Goal: Task Accomplishment & Management: Use online tool/utility

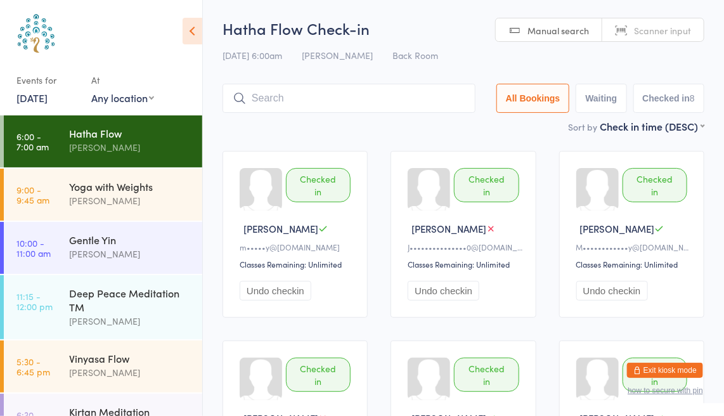
scroll to position [4, 0]
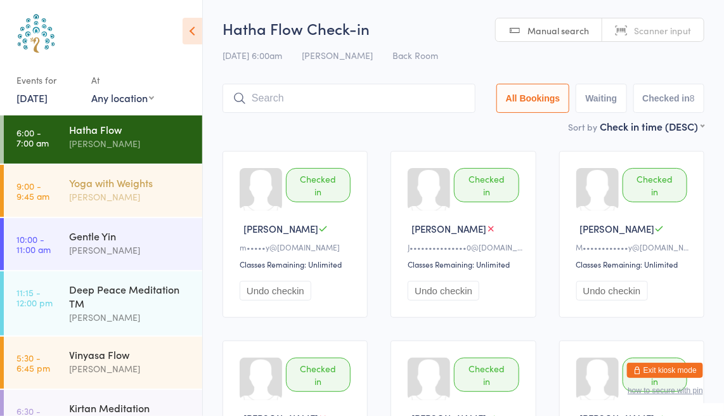
click at [141, 195] on div "[PERSON_NAME]" at bounding box center [130, 197] width 122 height 15
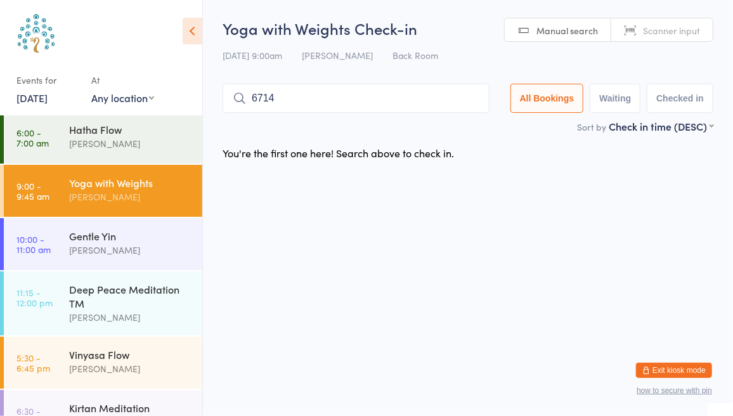
type input "6714"
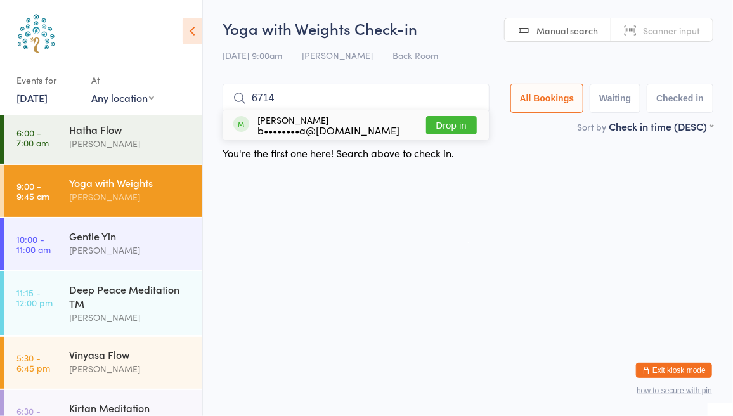
click at [448, 126] on button "Drop in" at bounding box center [451, 125] width 51 height 18
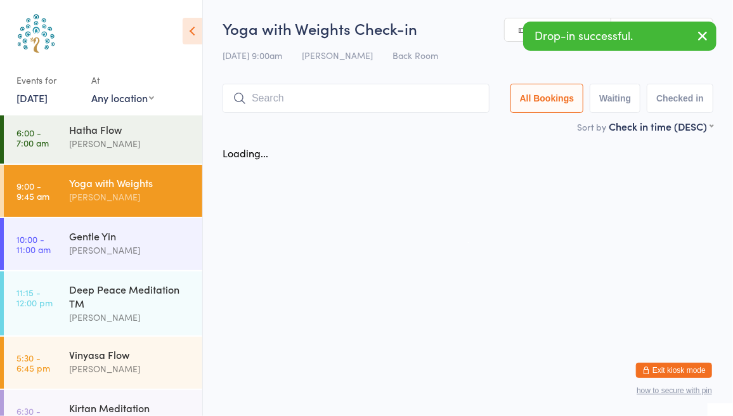
click at [692, 37] on button "button" at bounding box center [702, 36] width 28 height 29
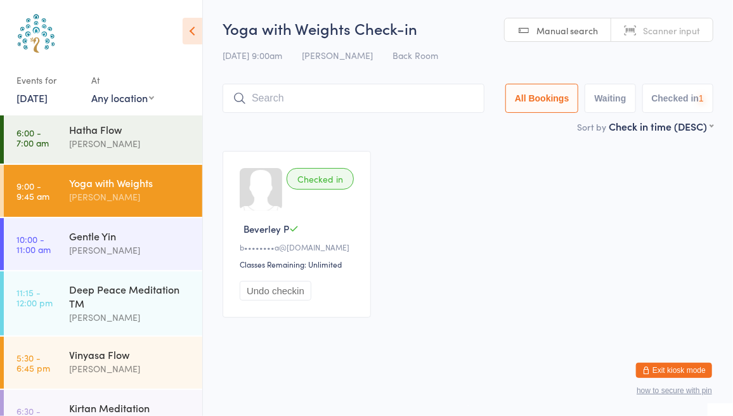
click at [690, 25] on span "Scanner input" at bounding box center [671, 30] width 57 height 13
type input "8433"
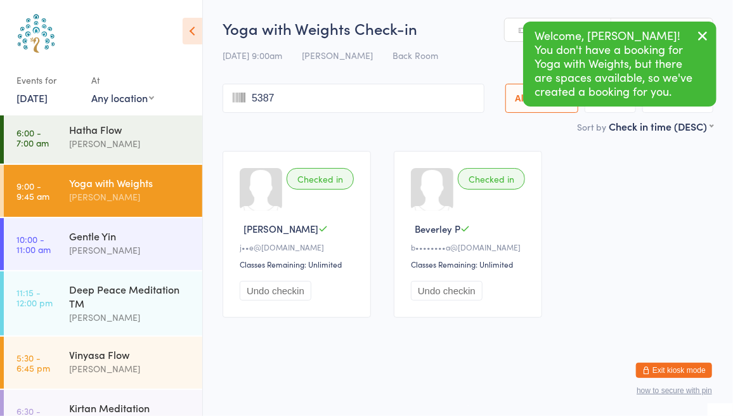
type input "5387"
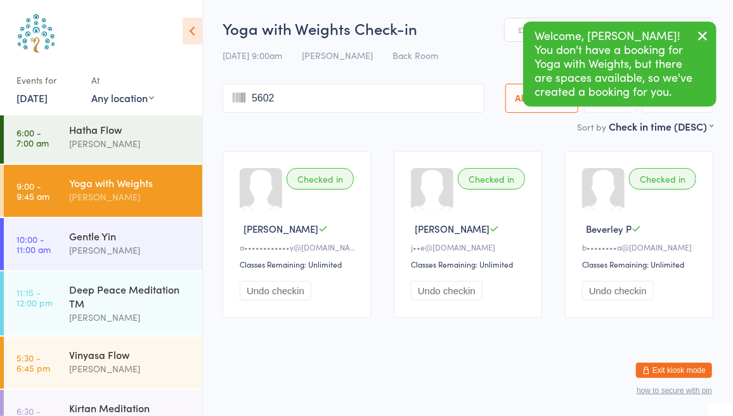
type input "5602"
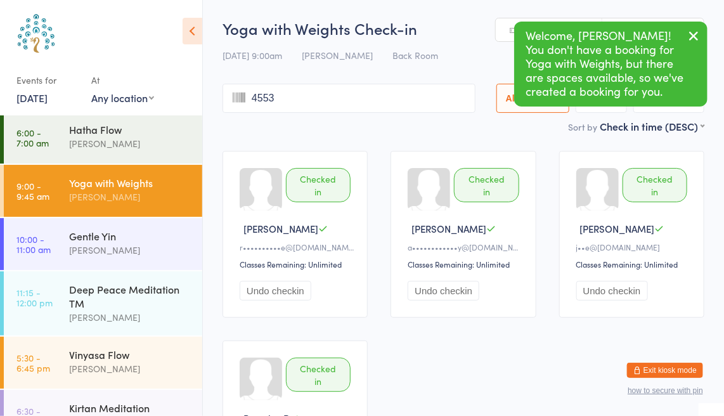
type input "4553"
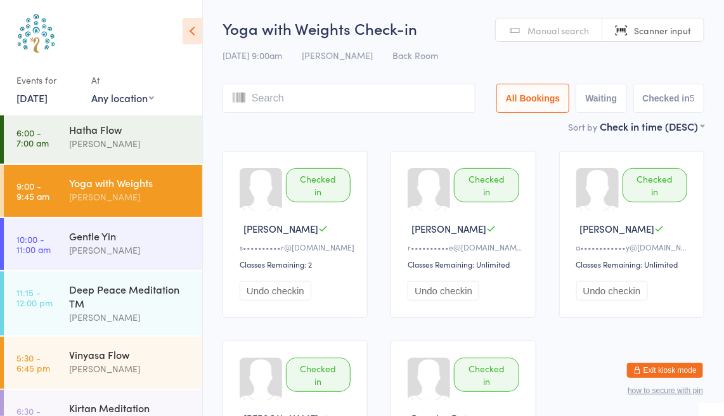
click at [556, 26] on span "Manual search" at bounding box center [557, 30] width 61 height 13
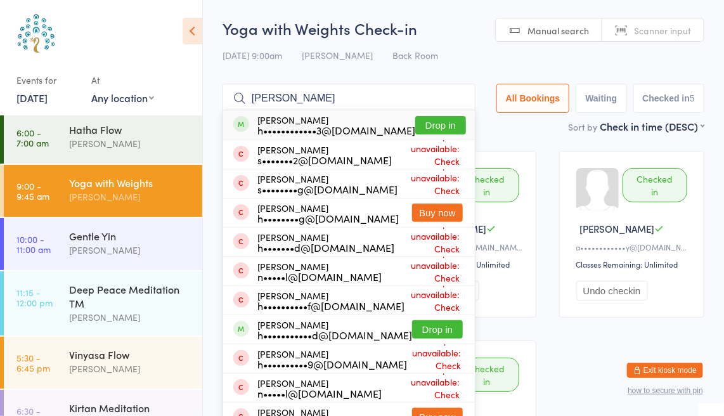
type input "[PERSON_NAME]"
click at [450, 126] on button "Drop in" at bounding box center [440, 125] width 51 height 18
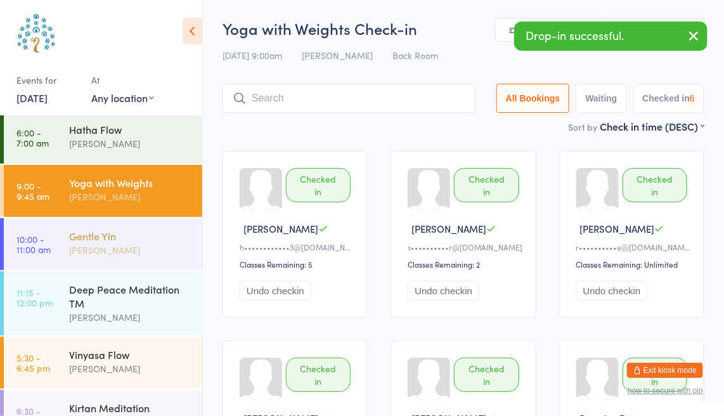
click at [133, 253] on div "[PERSON_NAME]" at bounding box center [130, 250] width 122 height 15
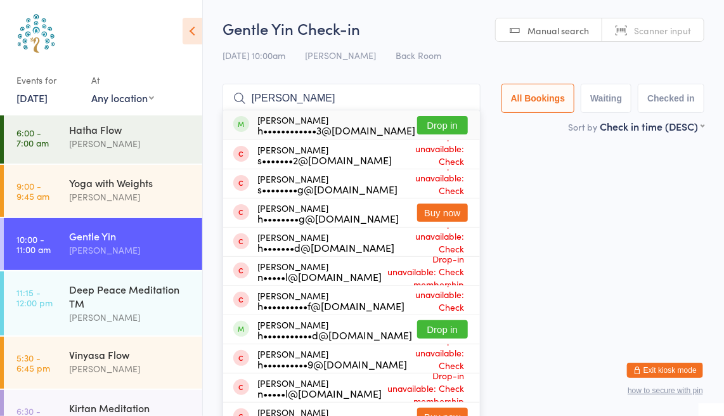
type input "[PERSON_NAME]"
click at [440, 128] on button "Drop in" at bounding box center [442, 125] width 51 height 18
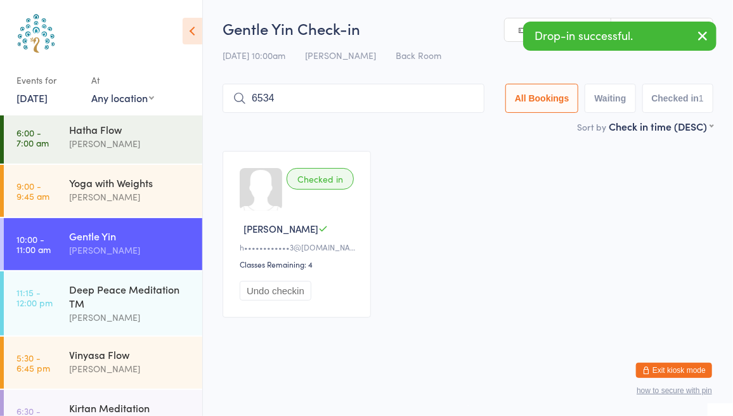
type input "6534"
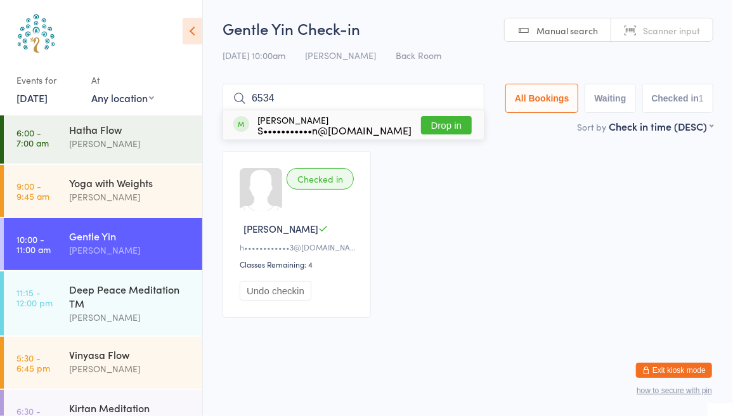
click at [443, 124] on button "Drop in" at bounding box center [446, 125] width 51 height 18
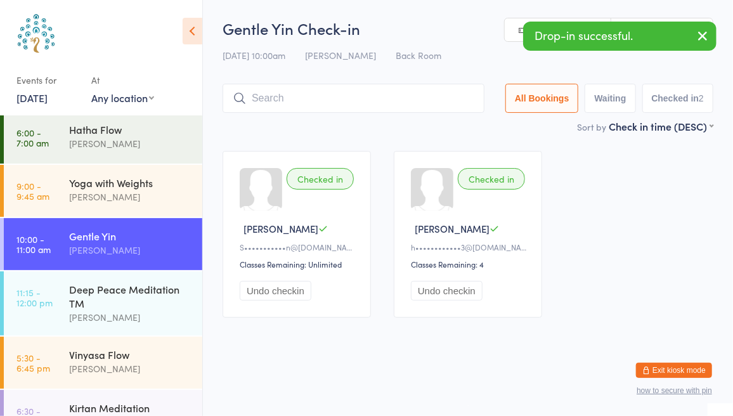
drag, startPoint x: 704, startPoint y: 39, endPoint x: 700, endPoint y: 32, distance: 7.9
click at [700, 32] on icon "button" at bounding box center [702, 36] width 15 height 16
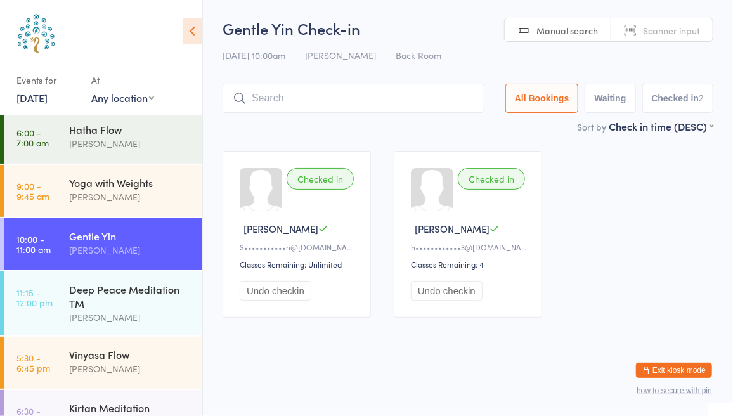
click at [678, 22] on link "Scanner input" at bounding box center [661, 30] width 101 height 24
click at [160, 183] on div "Yoga with Weights" at bounding box center [130, 183] width 122 height 14
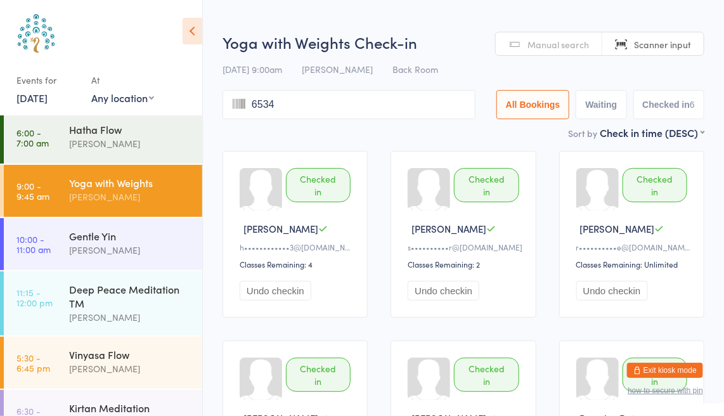
type input "6534"
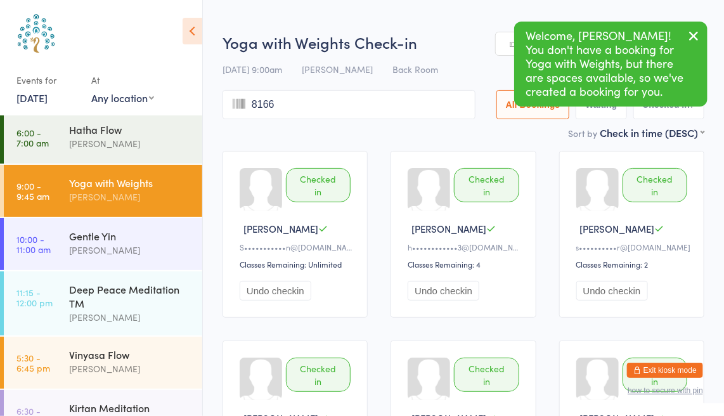
type input "8166"
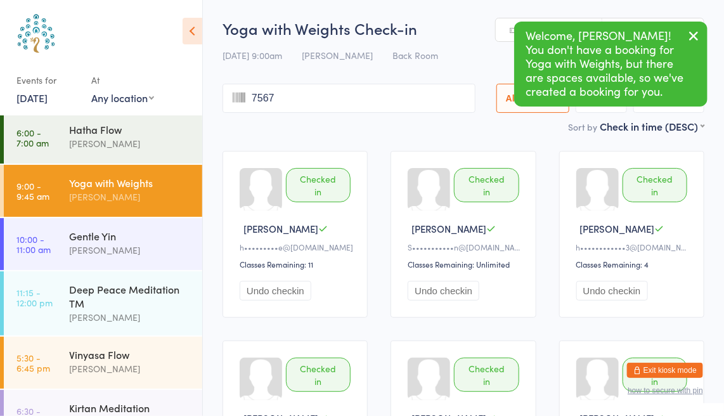
type input "7567"
click at [153, 248] on div "[PERSON_NAME]" at bounding box center [130, 250] width 122 height 15
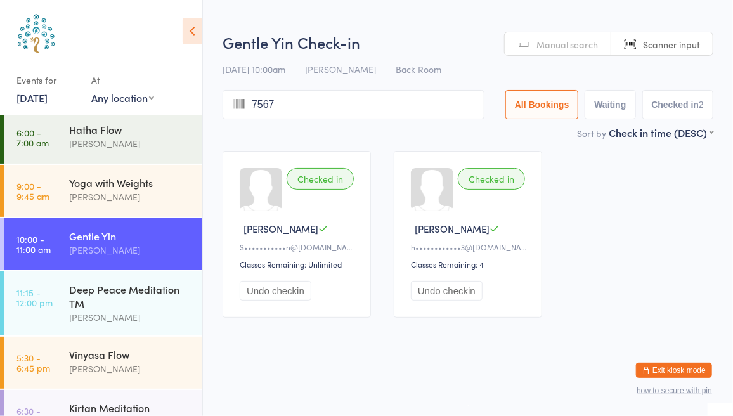
type input "7567"
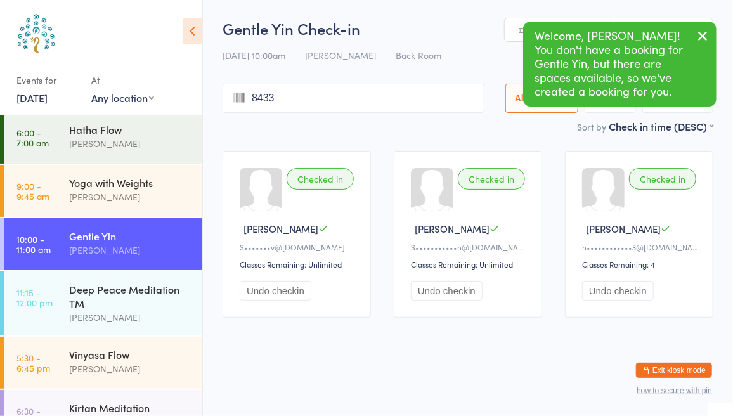
type input "8433"
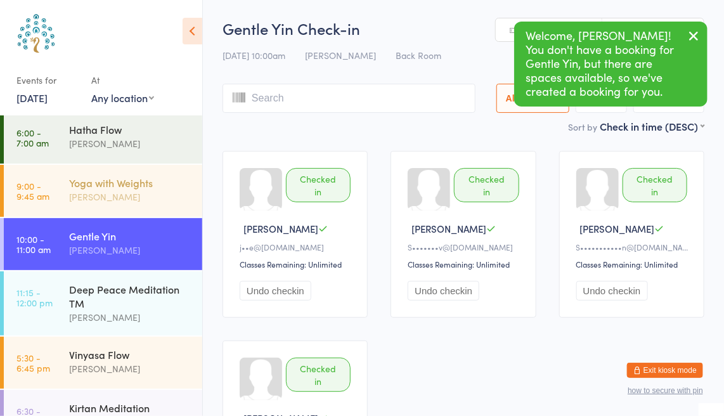
click at [148, 196] on div "[PERSON_NAME]" at bounding box center [130, 197] width 122 height 15
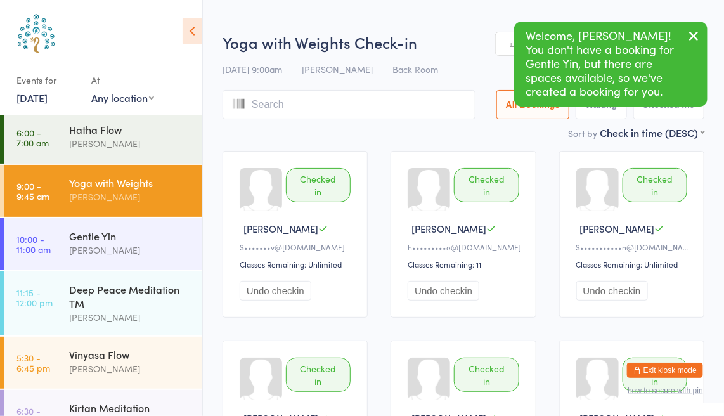
click at [700, 38] on icon "button" at bounding box center [693, 36] width 15 height 16
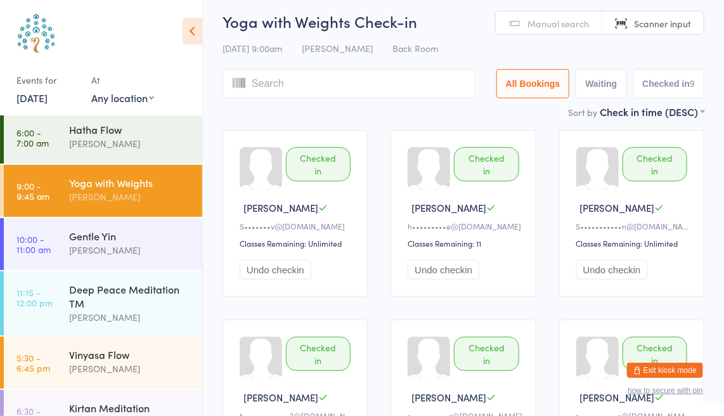
scroll to position [23, 0]
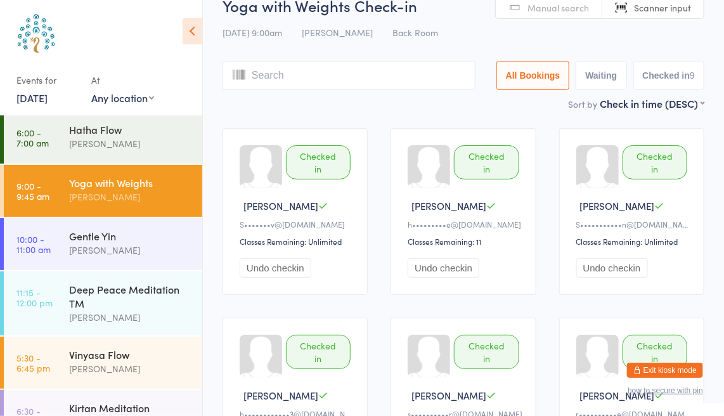
click at [270, 74] on input "search" at bounding box center [348, 75] width 253 height 29
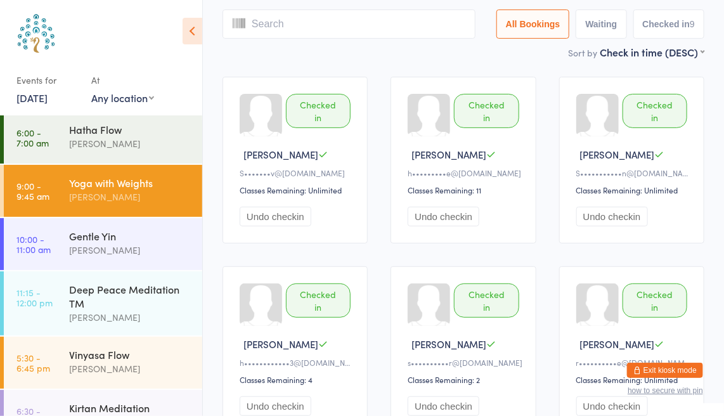
scroll to position [84, 0]
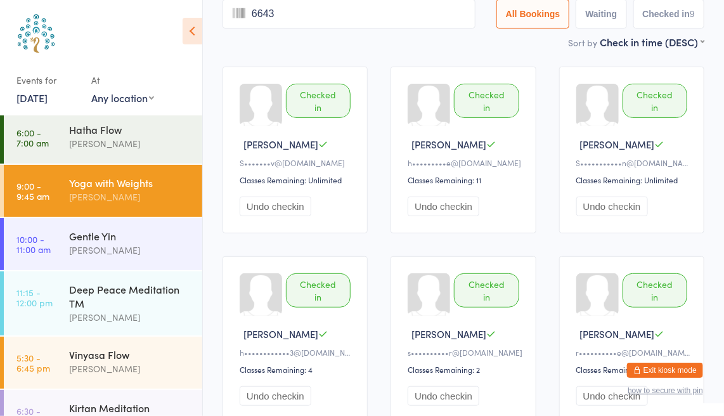
type input "6643"
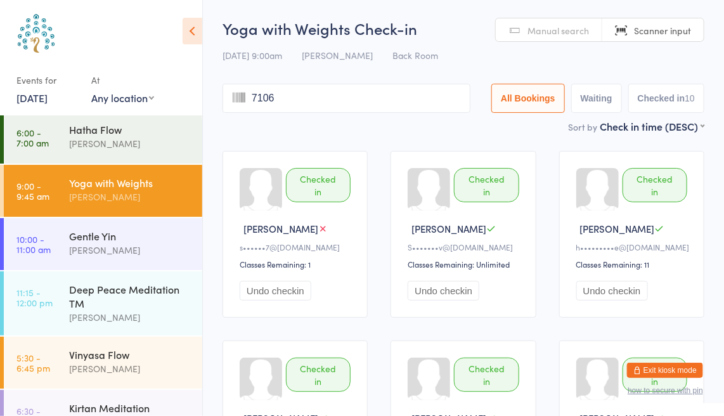
type input "7106"
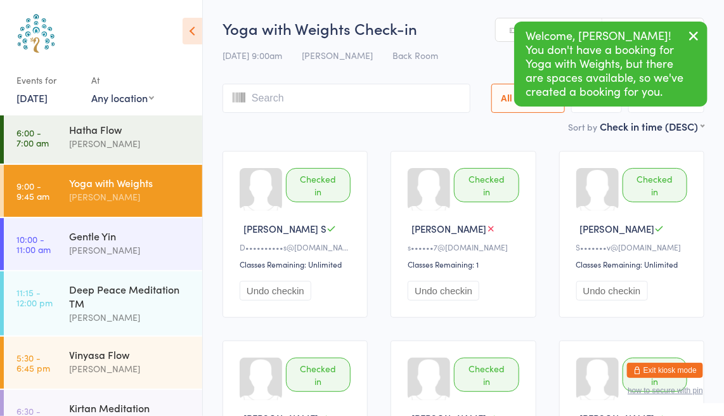
click at [679, 34] on button "button" at bounding box center [693, 36] width 28 height 29
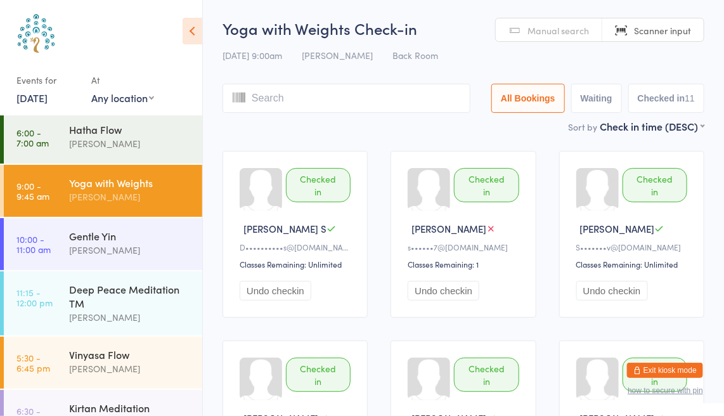
click at [536, 30] on span "Manual search" at bounding box center [557, 30] width 61 height 13
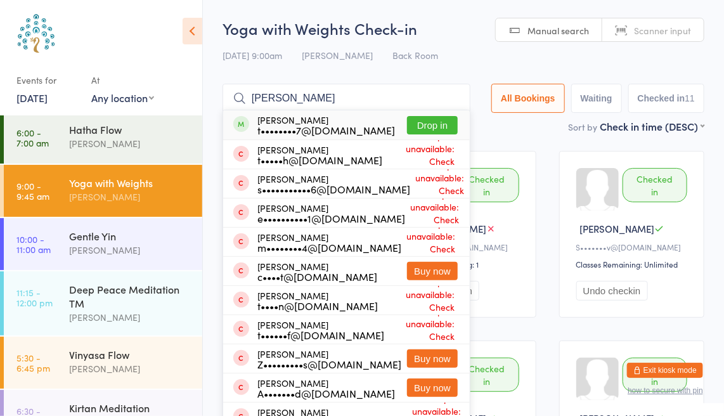
type input "[PERSON_NAME]"
click at [451, 122] on button "Drop in" at bounding box center [432, 125] width 51 height 18
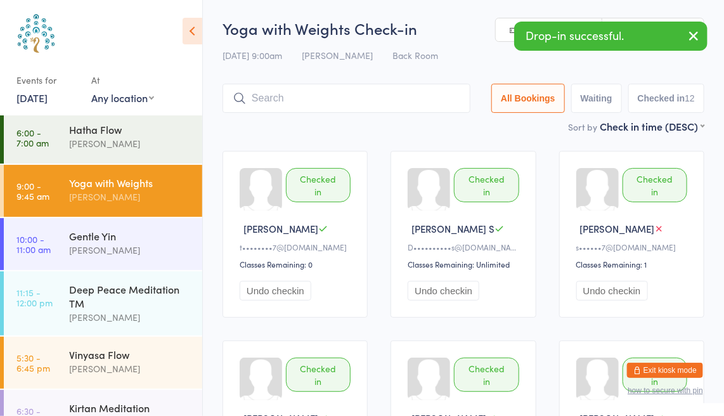
click at [704, 37] on button "button" at bounding box center [693, 36] width 28 height 29
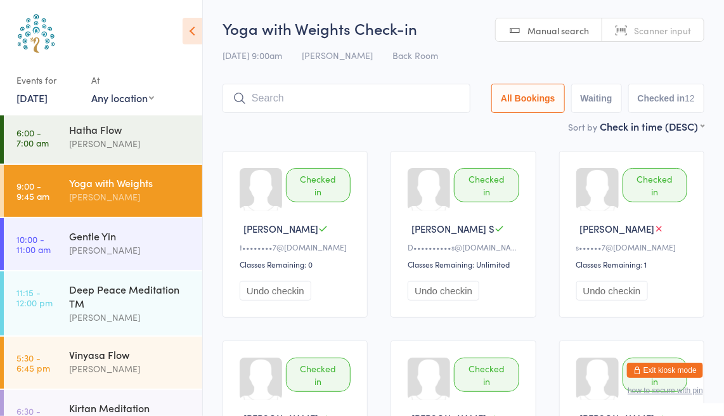
click at [672, 37] on link "Scanner input" at bounding box center [652, 30] width 101 height 24
click at [112, 124] on div "Hatha Flow" at bounding box center [130, 129] width 122 height 14
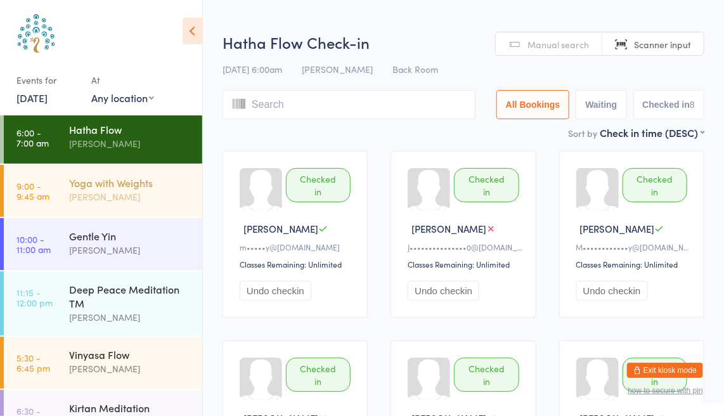
click at [140, 187] on div "Yoga with Weights" at bounding box center [130, 183] width 122 height 14
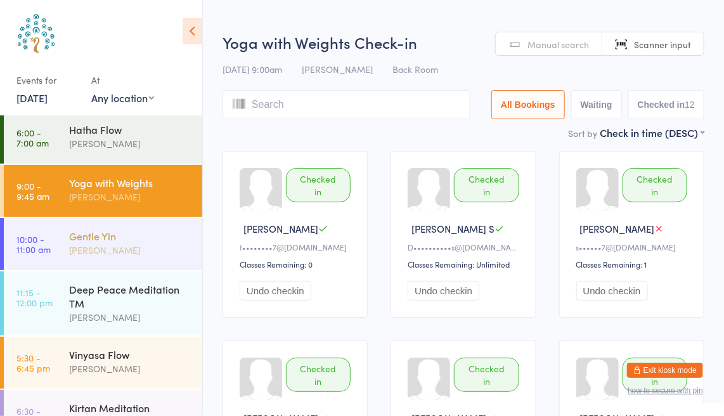
click at [148, 235] on div "Gentle Yin" at bounding box center [130, 236] width 122 height 14
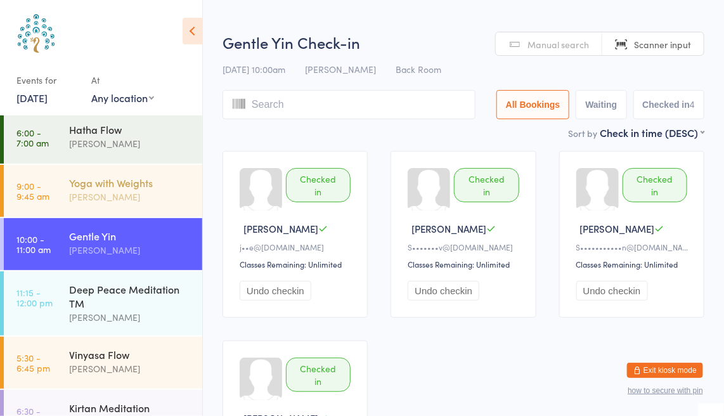
click at [141, 190] on div "[PERSON_NAME]" at bounding box center [130, 197] width 122 height 15
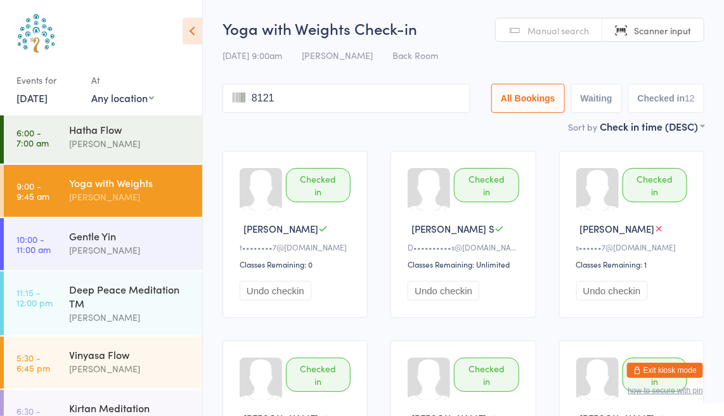
type input "8121"
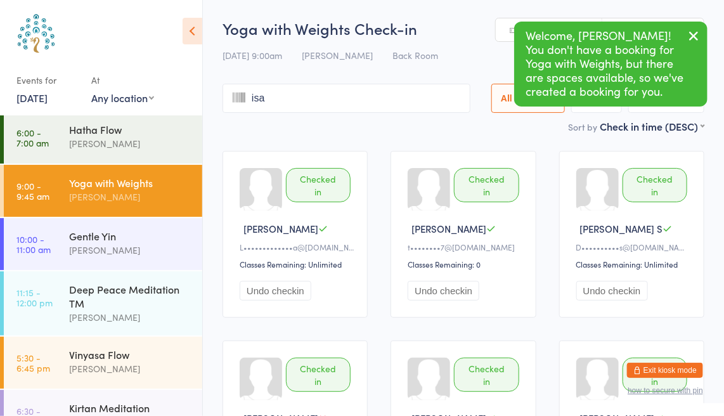
type input "[DEMOGRAPHIC_DATA]"
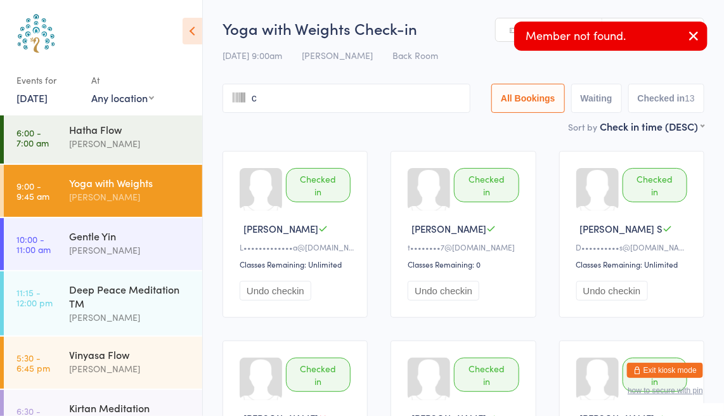
type input "c"
type input "is"
type input "aa"
type input "is"
type input "a"
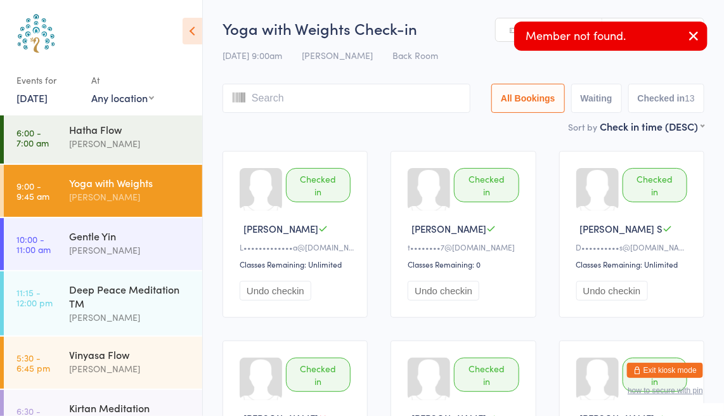
click at [337, 99] on input "search" at bounding box center [346, 98] width 248 height 29
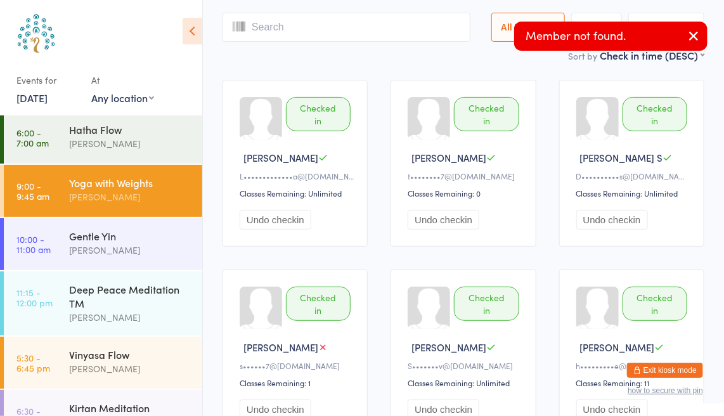
scroll to position [84, 0]
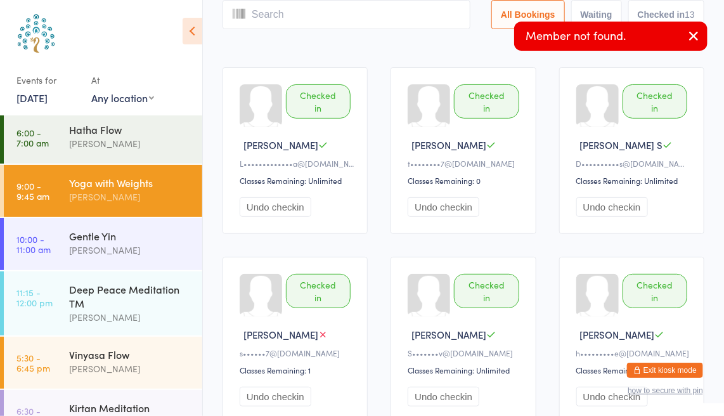
click at [690, 34] on icon "button" at bounding box center [693, 36] width 15 height 16
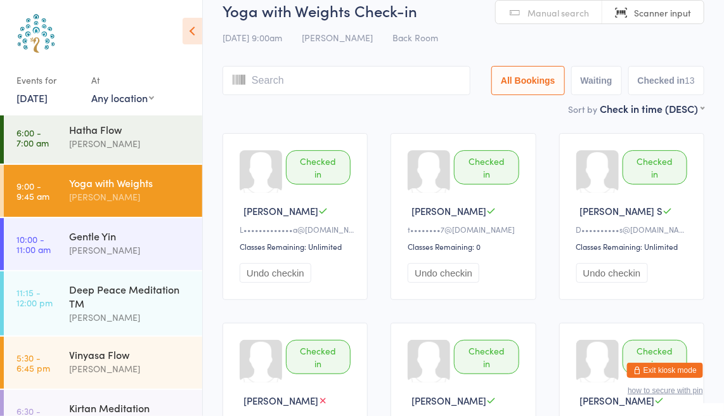
scroll to position [0, 0]
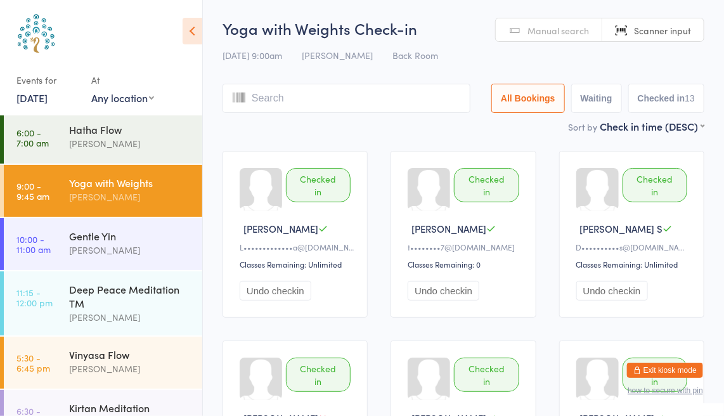
click at [549, 29] on span "Manual search" at bounding box center [557, 30] width 61 height 13
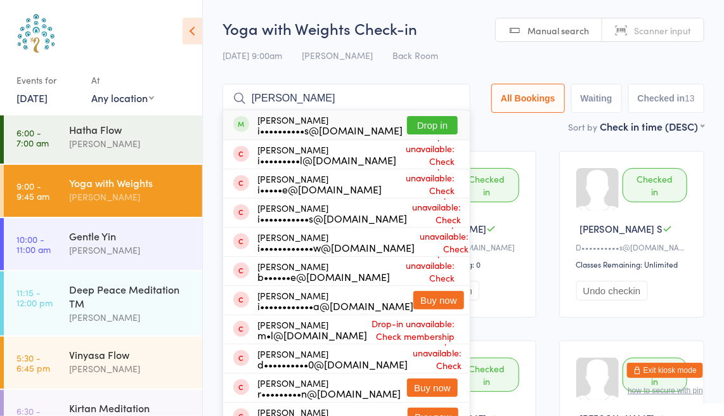
type input "[PERSON_NAME]"
click at [439, 124] on button "Drop in" at bounding box center [432, 125] width 51 height 18
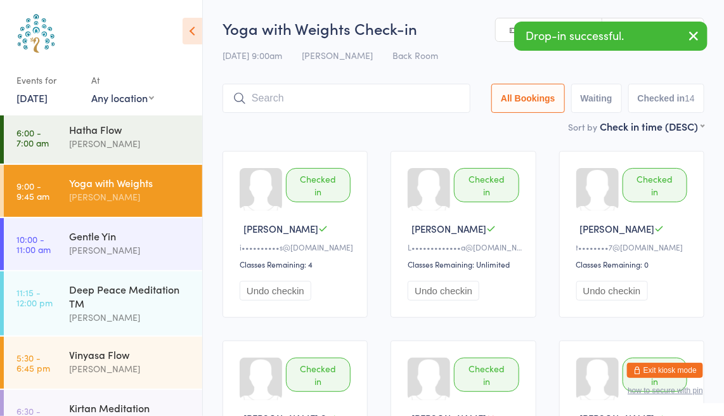
click at [697, 32] on icon "button" at bounding box center [693, 36] width 15 height 16
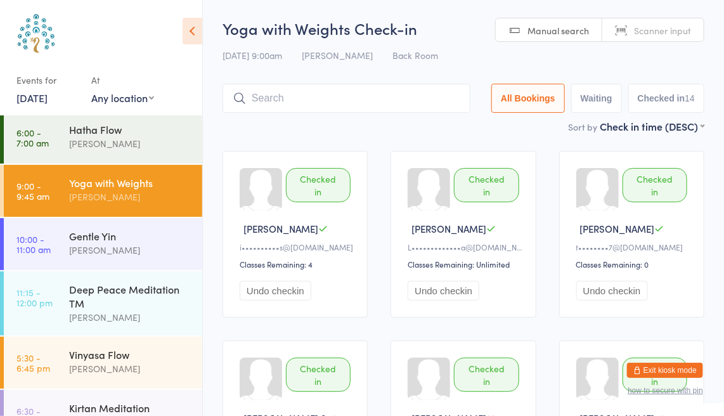
click at [680, 29] on span "Scanner input" at bounding box center [662, 30] width 57 height 13
